Goal: Book appointment/travel/reservation

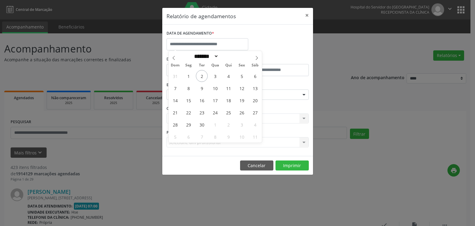
select select "*"
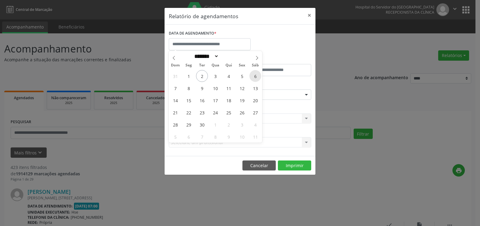
click at [252, 80] on span "6" at bounding box center [255, 76] width 12 height 12
type input "**********"
click at [253, 80] on span "6" at bounding box center [255, 76] width 12 height 12
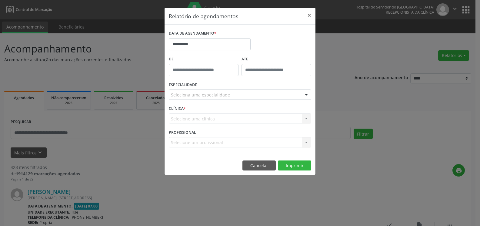
click at [253, 80] on div "ATÉ" at bounding box center [276, 67] width 73 height 26
click at [234, 93] on div "Seleciona uma especialidade" at bounding box center [240, 94] width 142 height 10
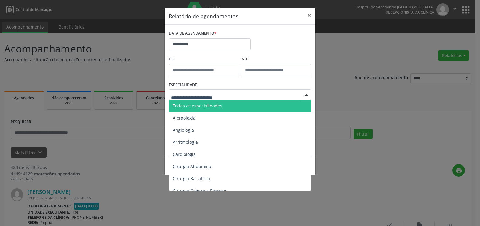
click at [233, 107] on span "Todas as especialidades" at bounding box center [240, 106] width 143 height 12
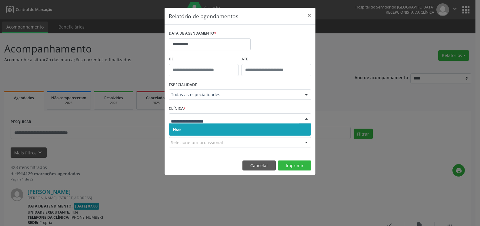
click at [231, 135] on span "Hse" at bounding box center [240, 129] width 142 height 12
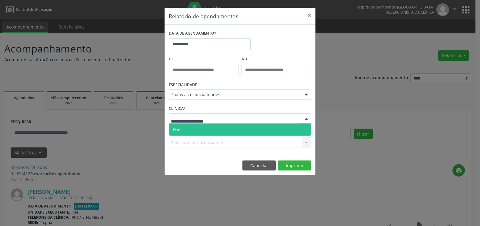
click at [231, 116] on div at bounding box center [240, 118] width 142 height 10
click at [230, 128] on span "Hse" at bounding box center [240, 129] width 142 height 12
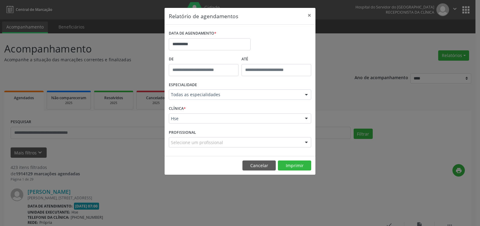
click at [230, 143] on div "Selecione um profissional" at bounding box center [240, 142] width 142 height 10
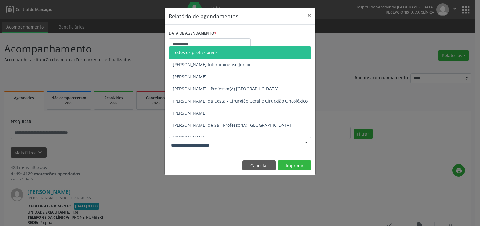
click at [224, 51] on span "Todos os profissionais" at bounding box center [271, 52] width 204 height 12
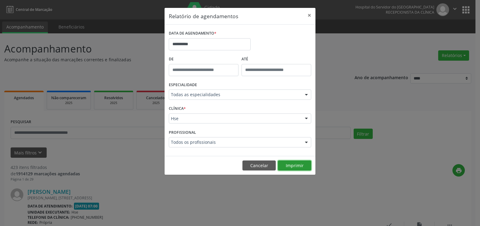
click at [289, 163] on button "Imprimir" at bounding box center [294, 165] width 33 height 10
click at [309, 15] on button "×" at bounding box center [309, 15] width 12 height 15
